Goal: Transaction & Acquisition: Purchase product/service

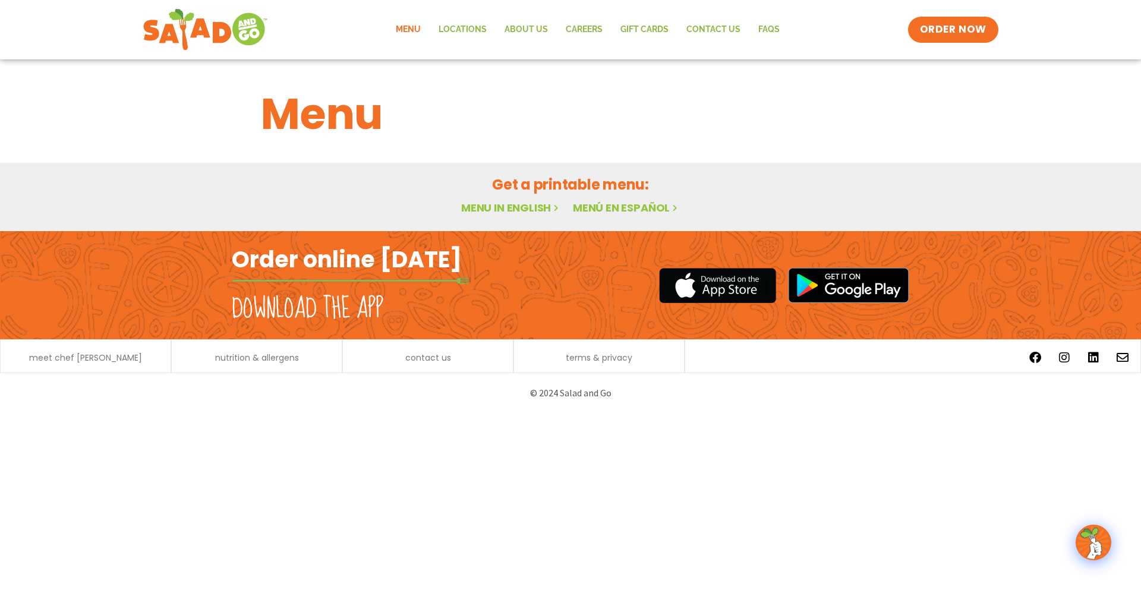
click at [513, 210] on link "Menu in English" at bounding box center [511, 207] width 100 height 15
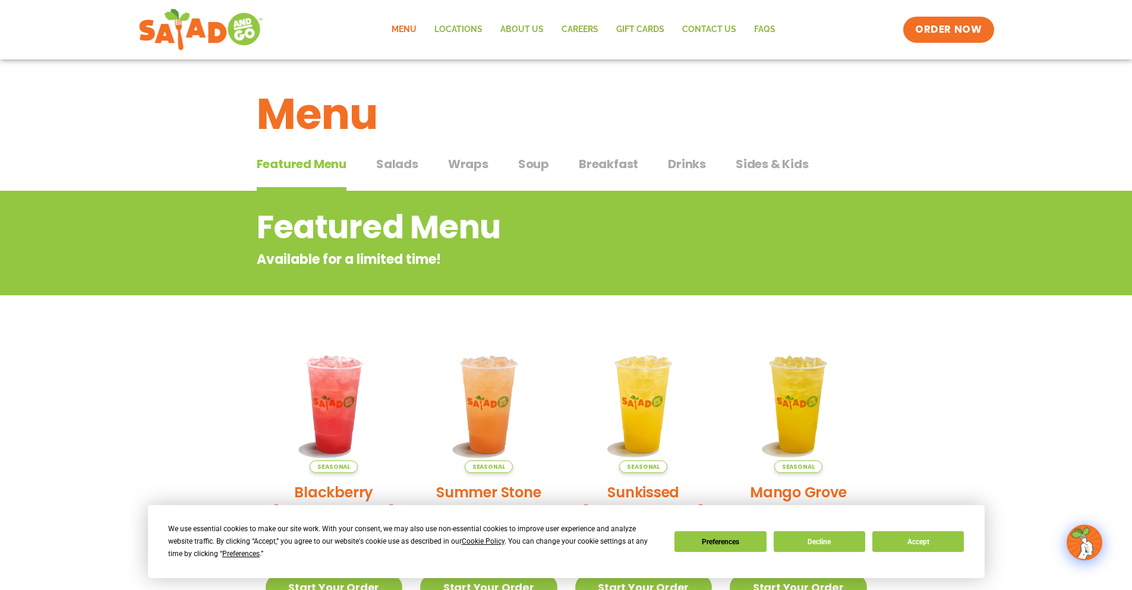
click at [391, 165] on span "Salads" at bounding box center [397, 164] width 42 height 18
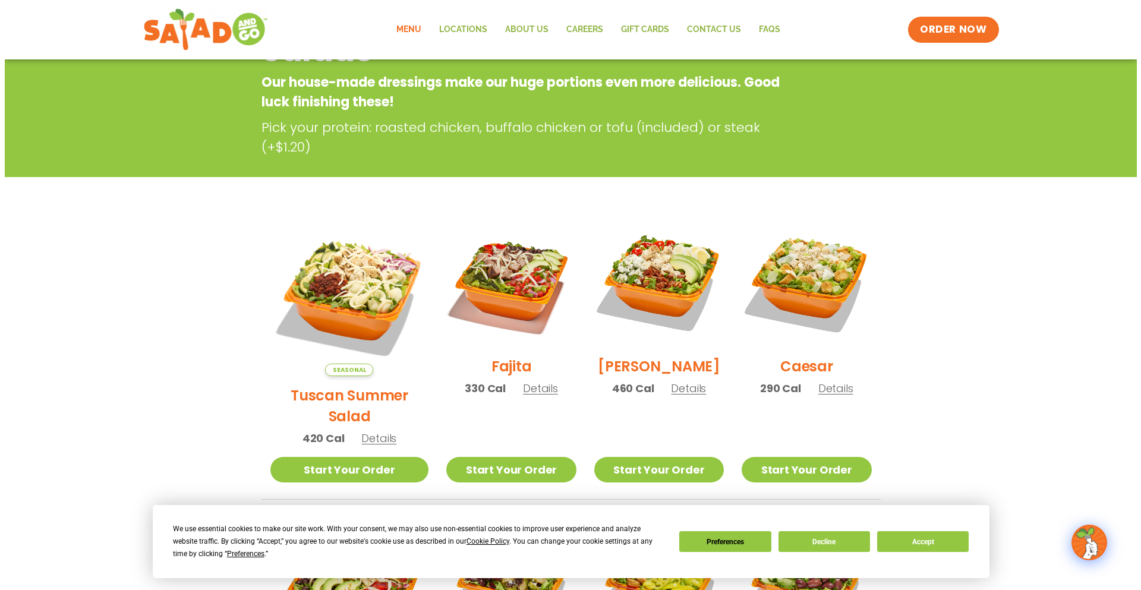
scroll to position [178, 0]
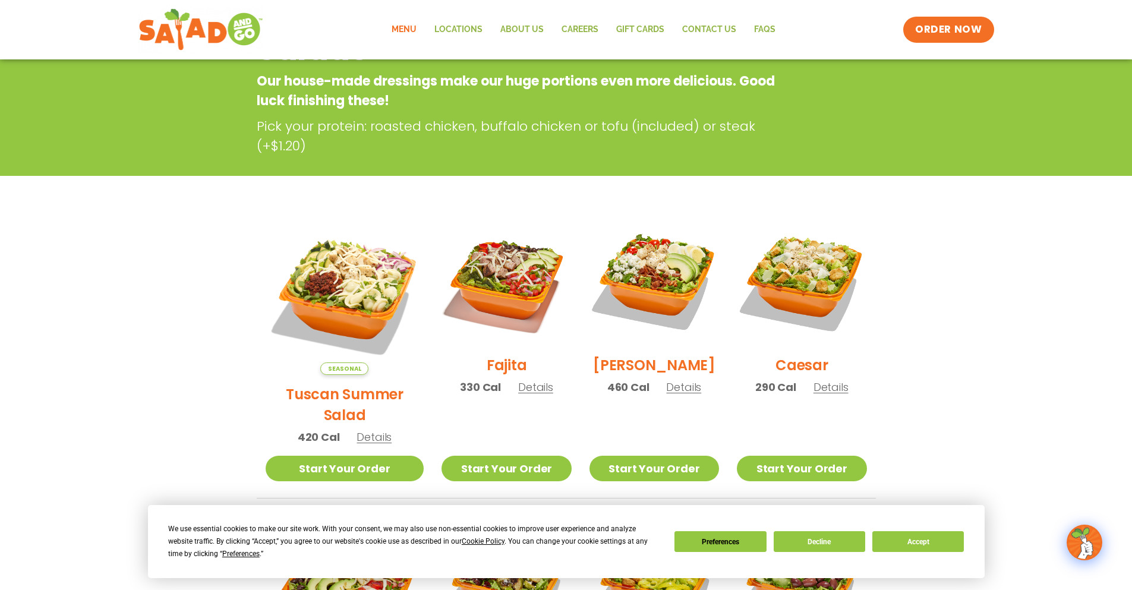
click at [673, 395] on span "Details" at bounding box center [683, 387] width 35 height 15
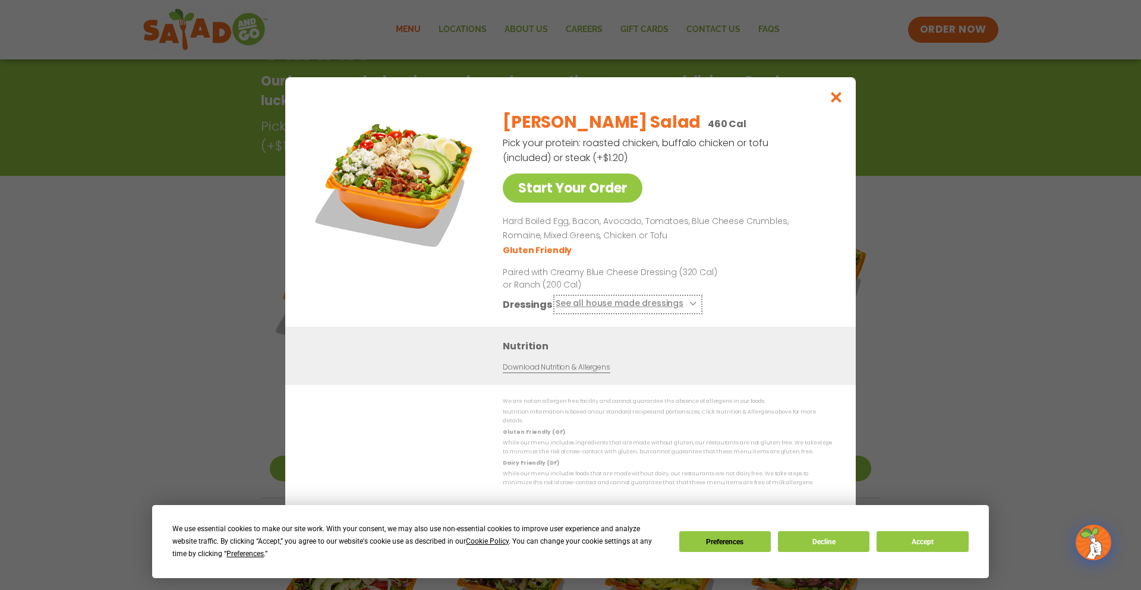
click at [690, 306] on icon at bounding box center [692, 303] width 5 height 5
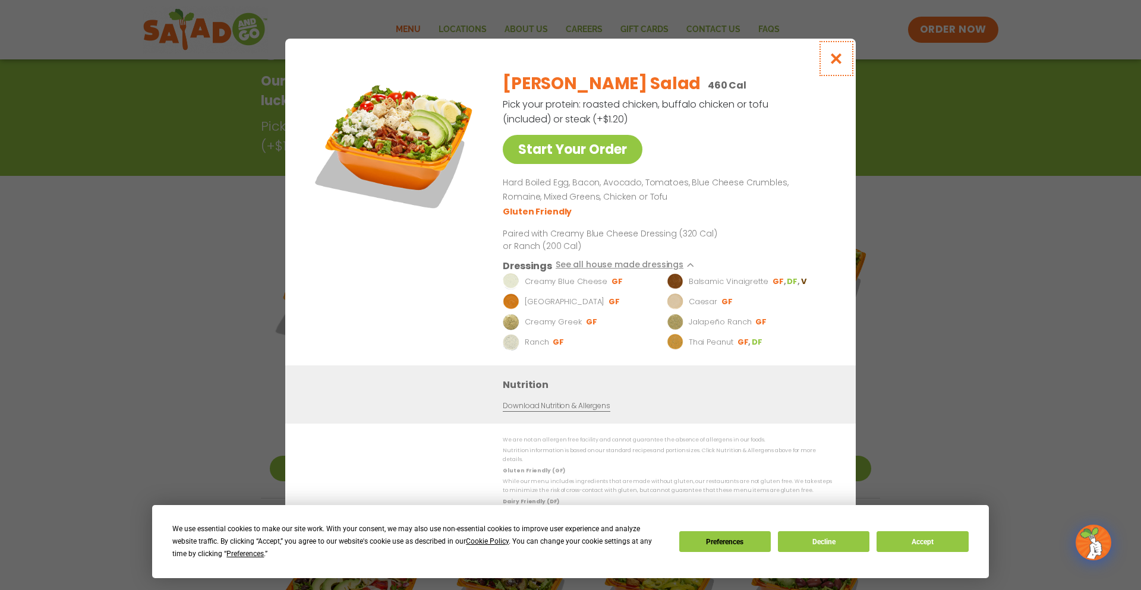
click at [837, 60] on icon "Close modal" at bounding box center [836, 58] width 15 height 12
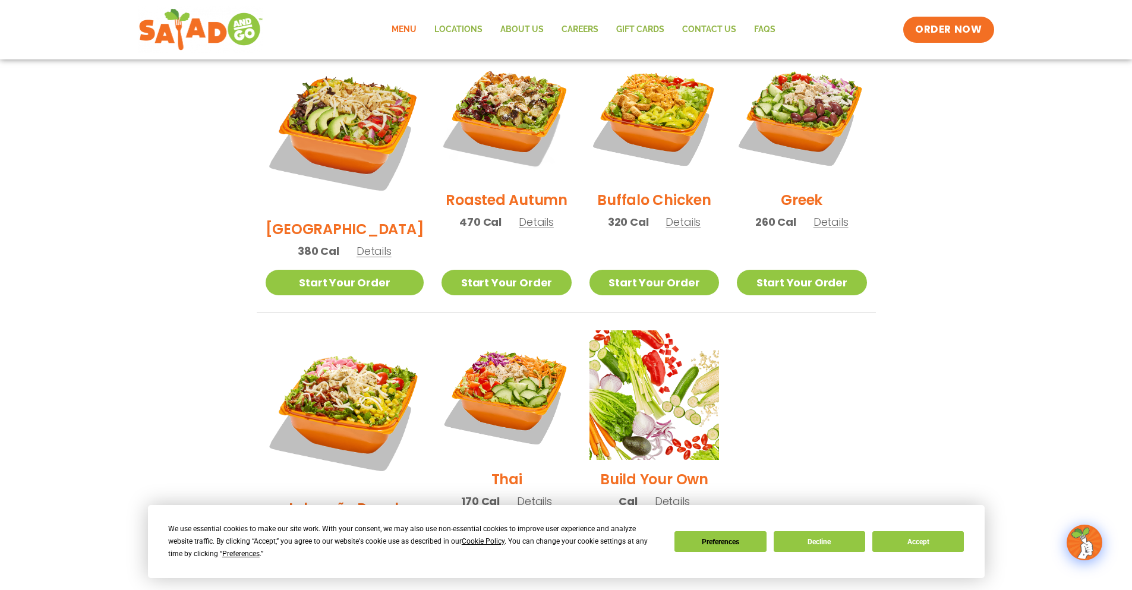
scroll to position [784, 0]
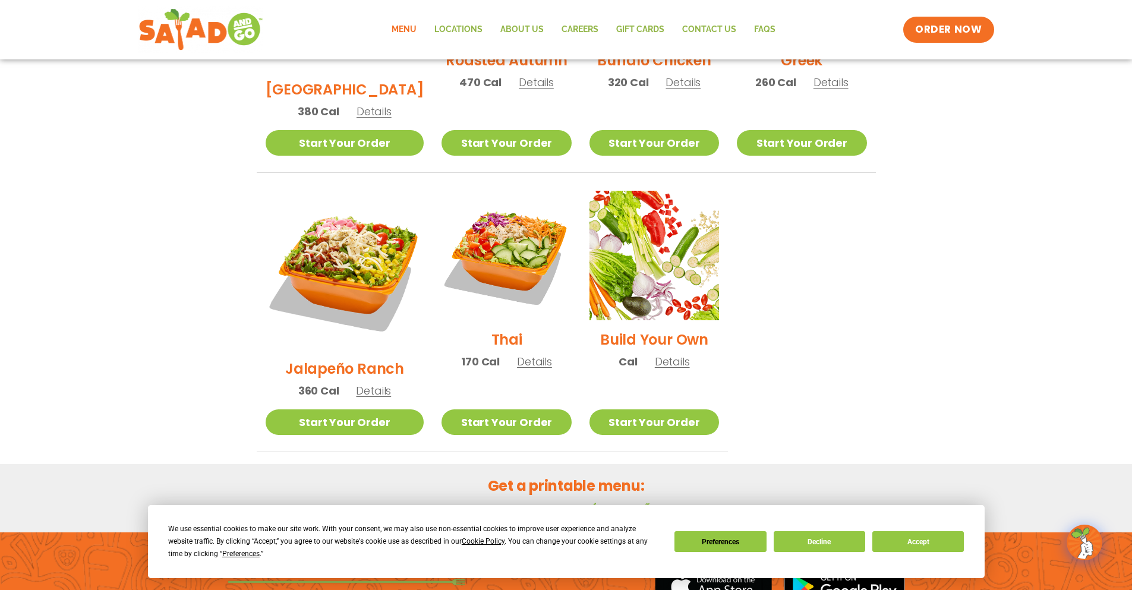
click at [500, 502] on link "Menu in English" at bounding box center [507, 509] width 100 height 15
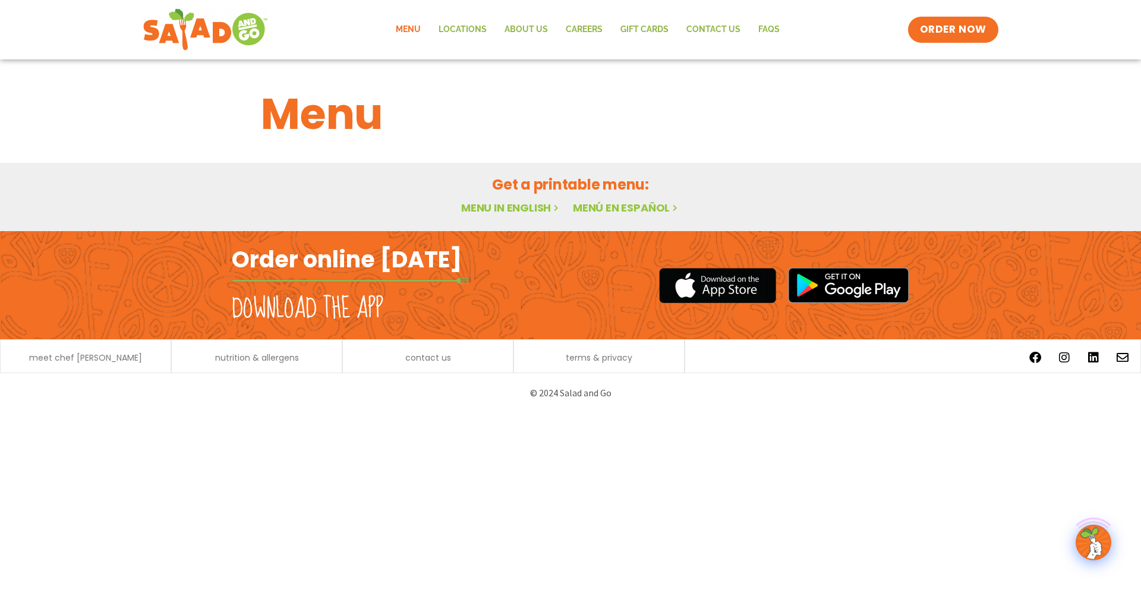
click at [498, 208] on link "Menu in English" at bounding box center [511, 207] width 100 height 15
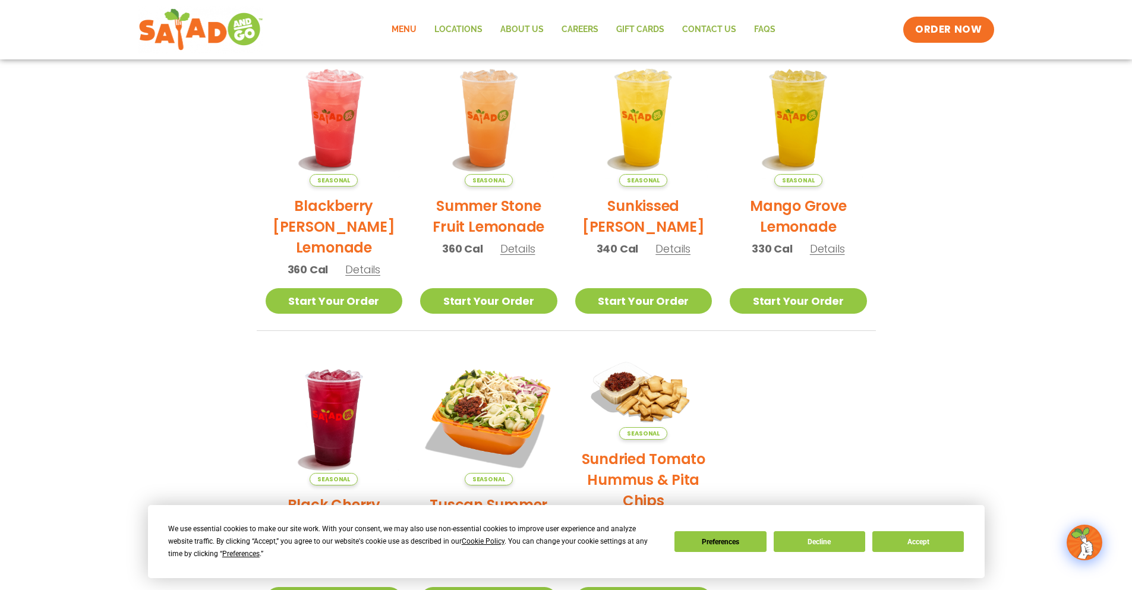
scroll to position [297, 0]
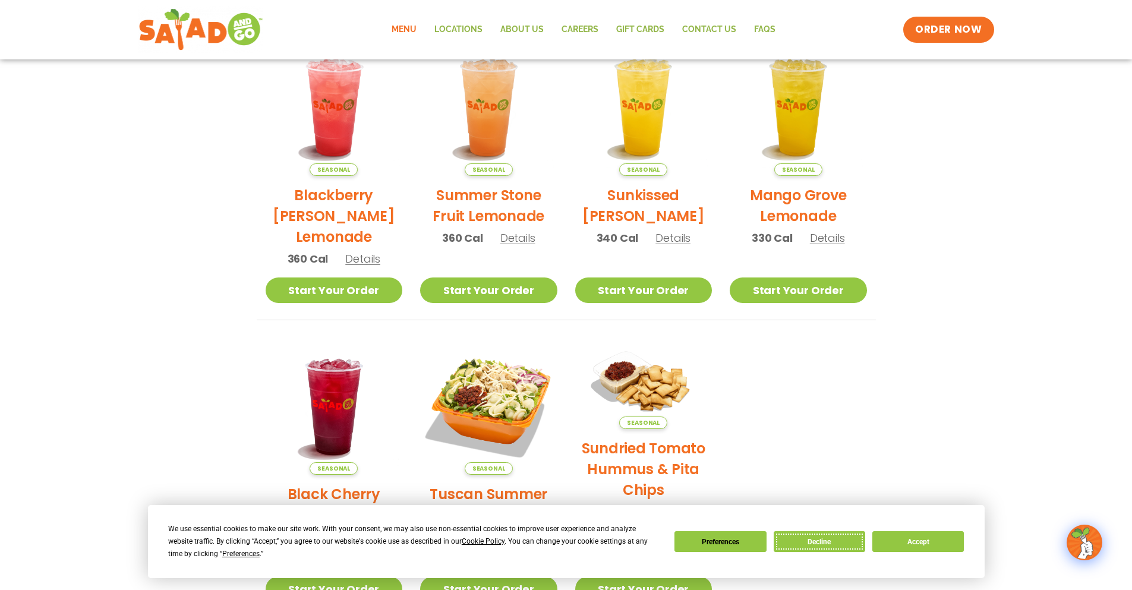
click at [831, 545] on button "Decline" at bounding box center [820, 541] width 92 height 21
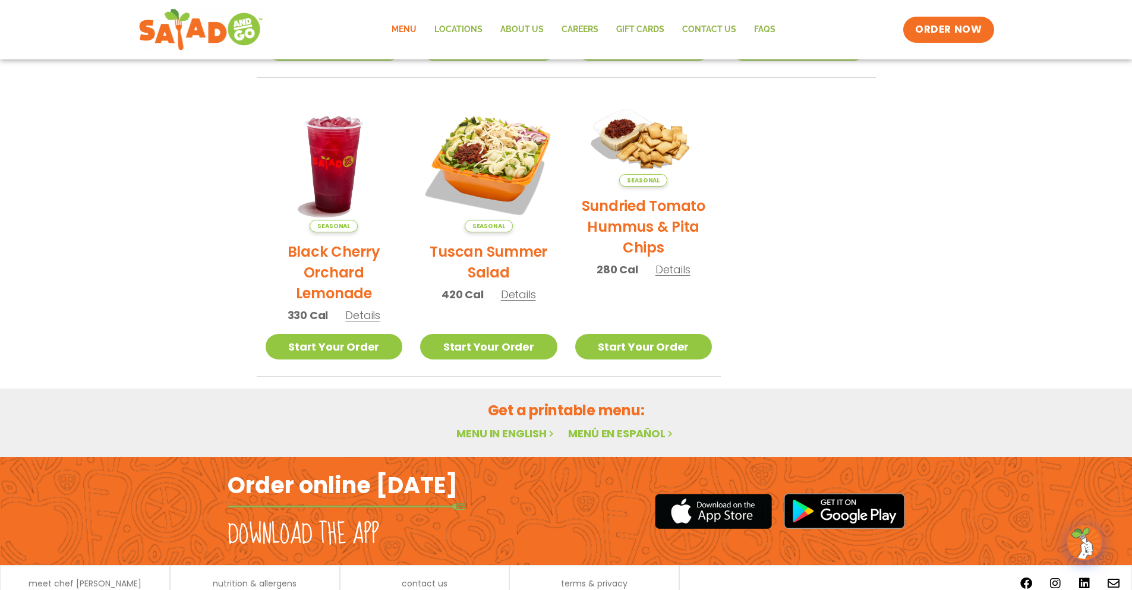
scroll to position [589, 0]
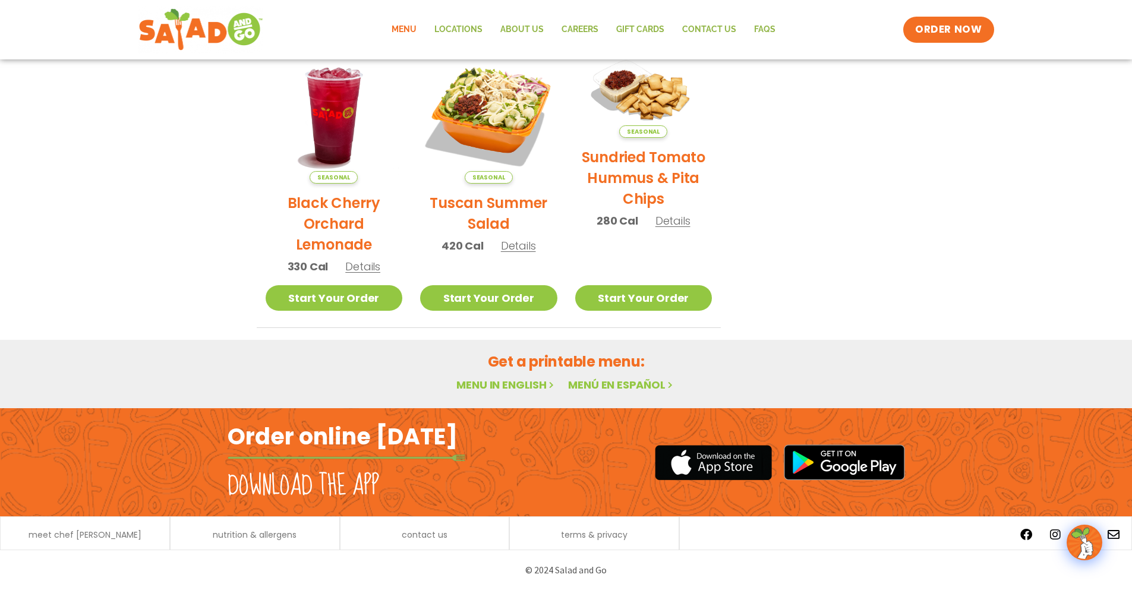
click at [489, 389] on link "Menu in English" at bounding box center [507, 384] width 100 height 15
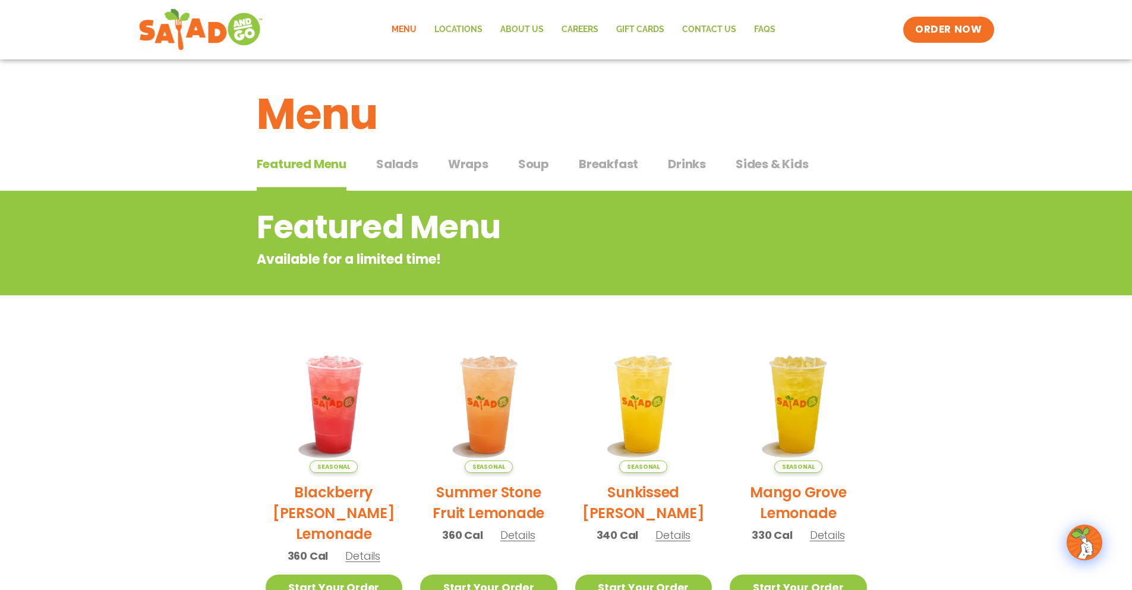
click at [468, 169] on span "Wraps" at bounding box center [468, 164] width 40 height 18
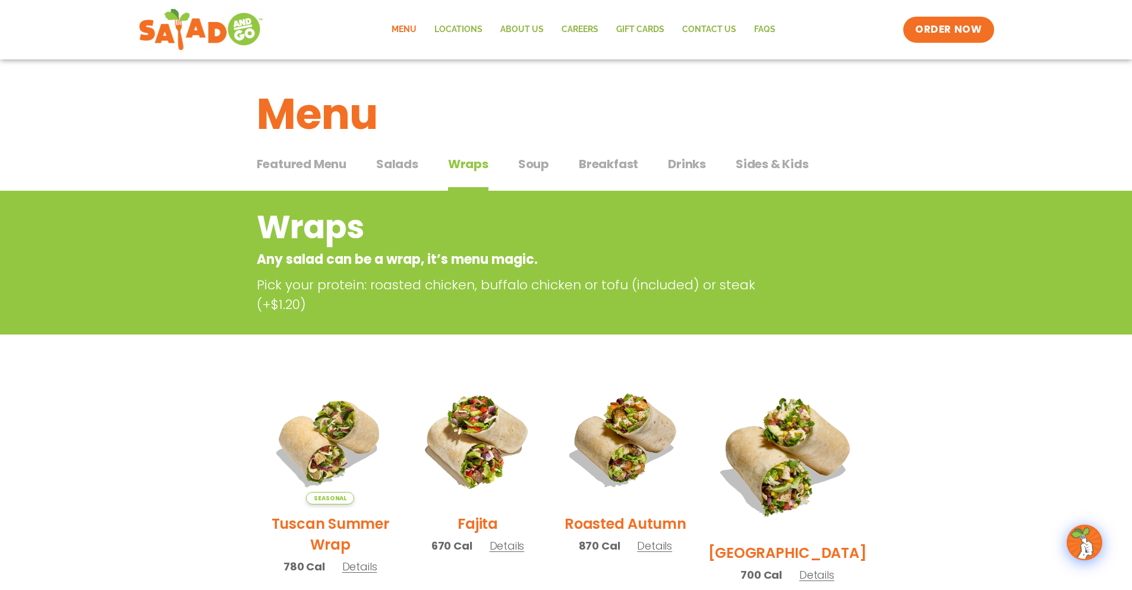
click at [539, 165] on span "Soup" at bounding box center [533, 164] width 31 height 18
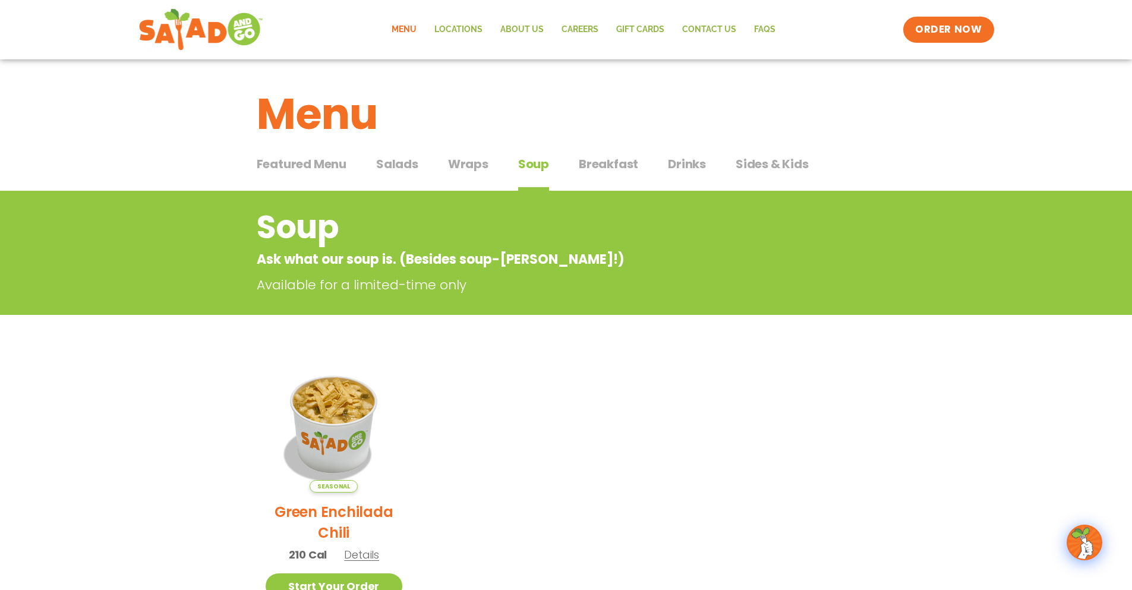
click at [605, 164] on span "Breakfast" at bounding box center [608, 164] width 59 height 18
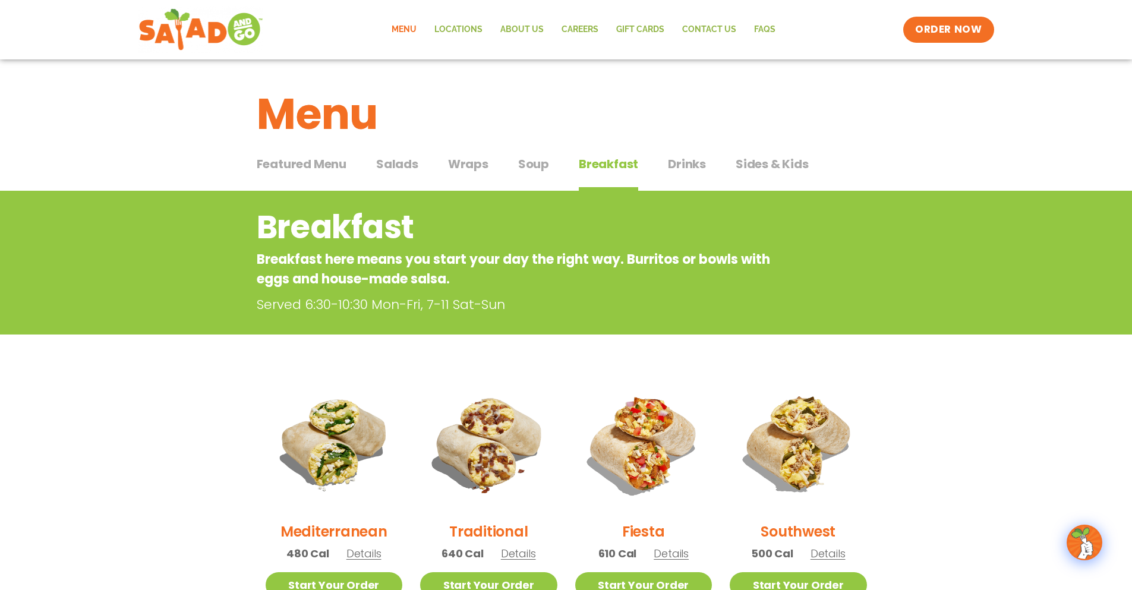
click at [301, 166] on span "Featured Menu" at bounding box center [302, 164] width 90 height 18
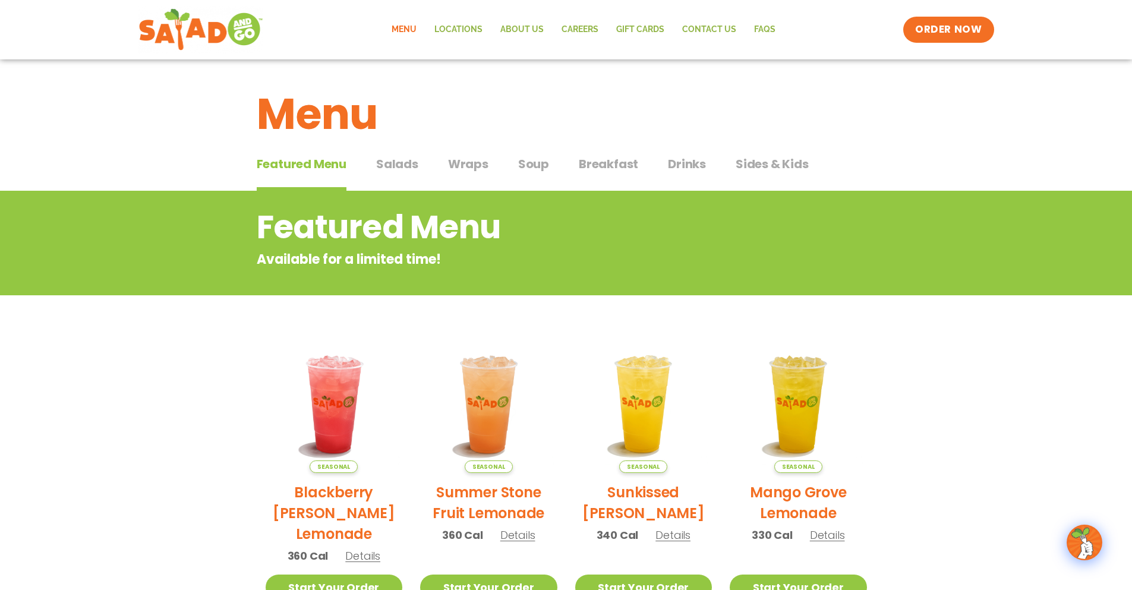
click at [400, 167] on span "Salads" at bounding box center [397, 164] width 42 height 18
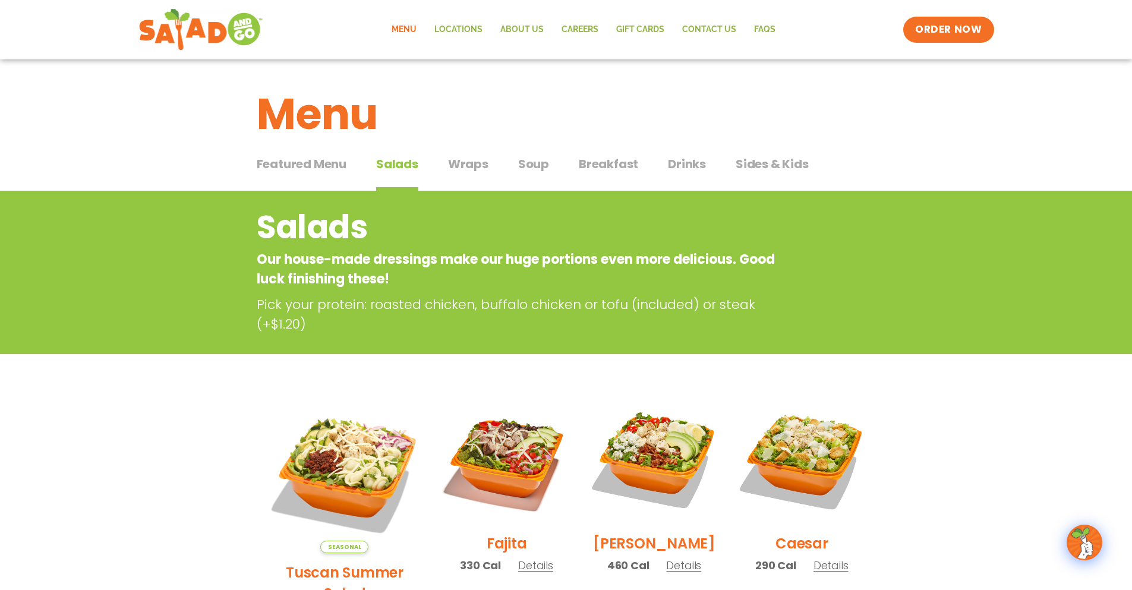
click at [465, 168] on span "Wraps" at bounding box center [468, 164] width 40 height 18
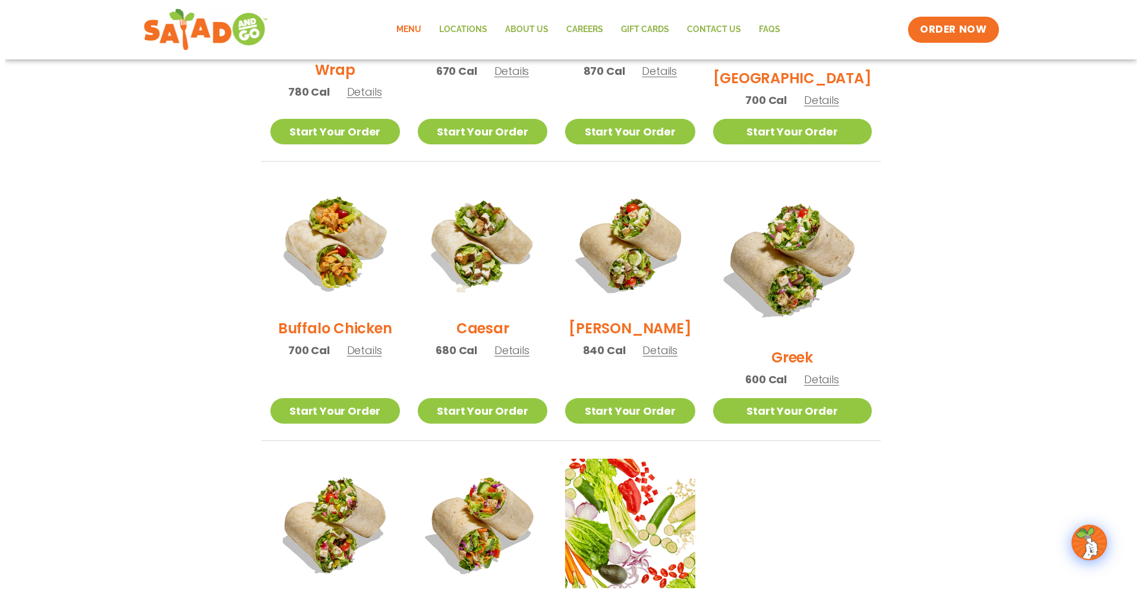
scroll to position [476, 0]
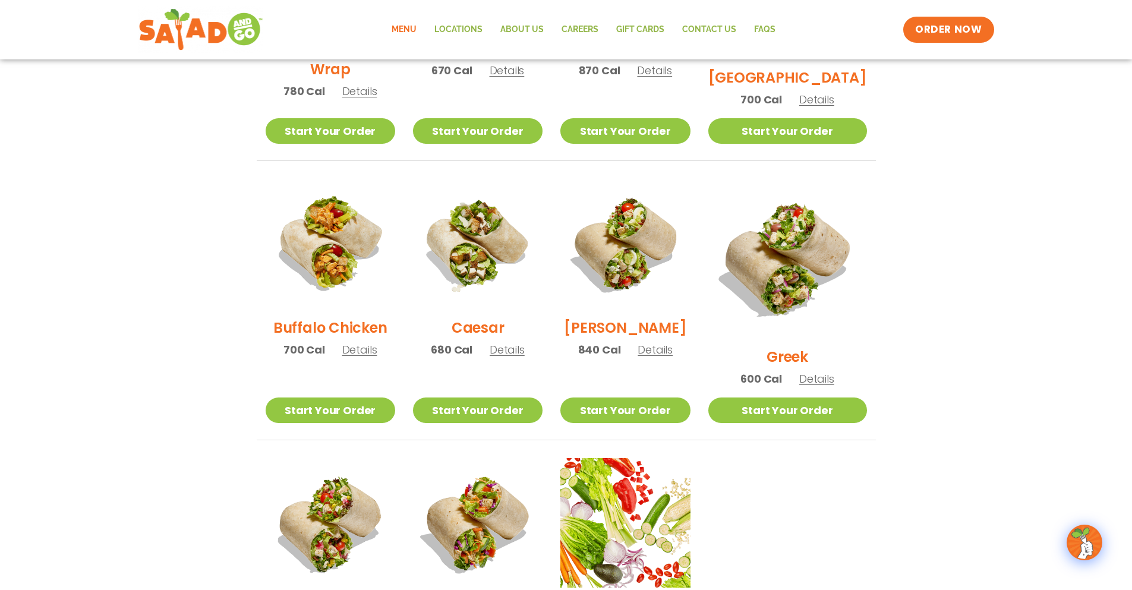
click at [673, 357] on span "Details" at bounding box center [655, 349] width 35 height 15
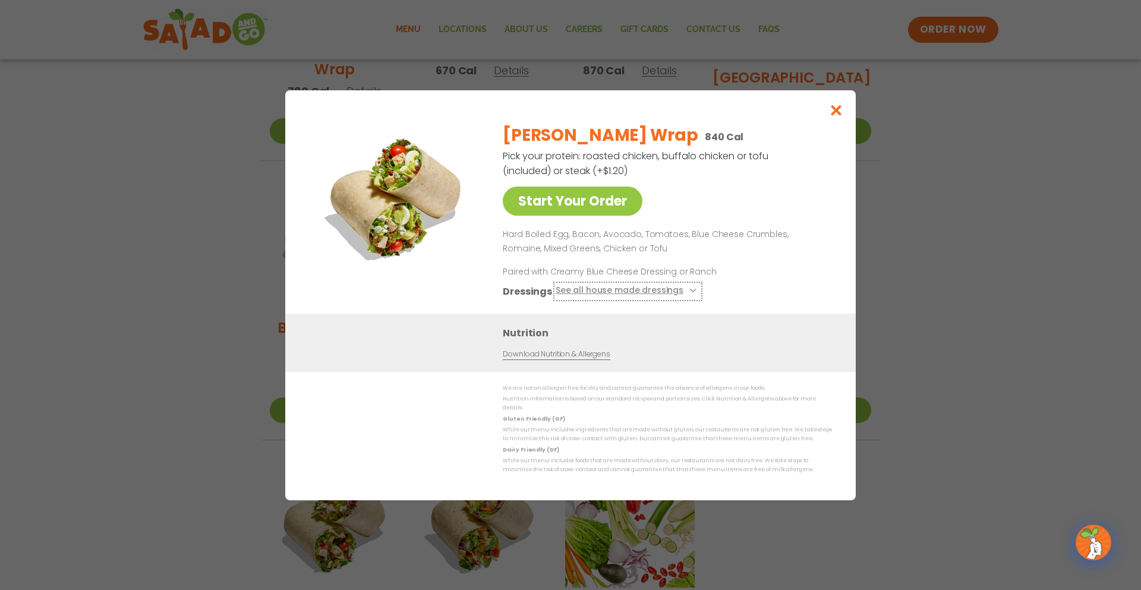
click at [690, 293] on icon at bounding box center [692, 290] width 5 height 5
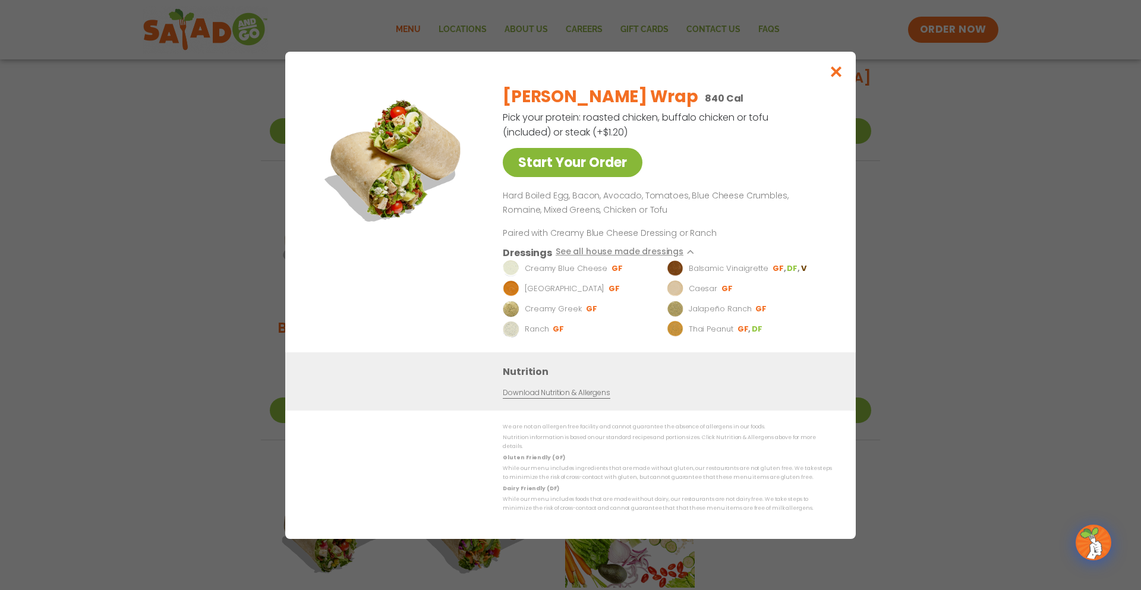
click at [583, 170] on link "Start Your Order" at bounding box center [573, 162] width 140 height 29
